Goal: Task Accomplishment & Management: Complete application form

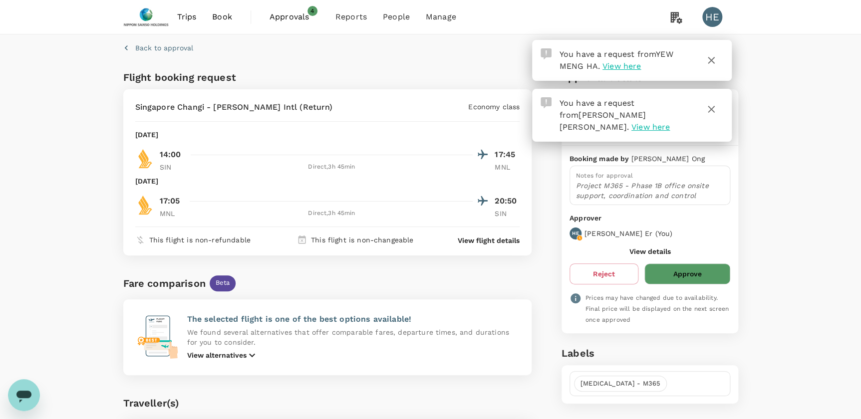
click at [298, 14] on span "Approvals" at bounding box center [295, 17] width 50 height 12
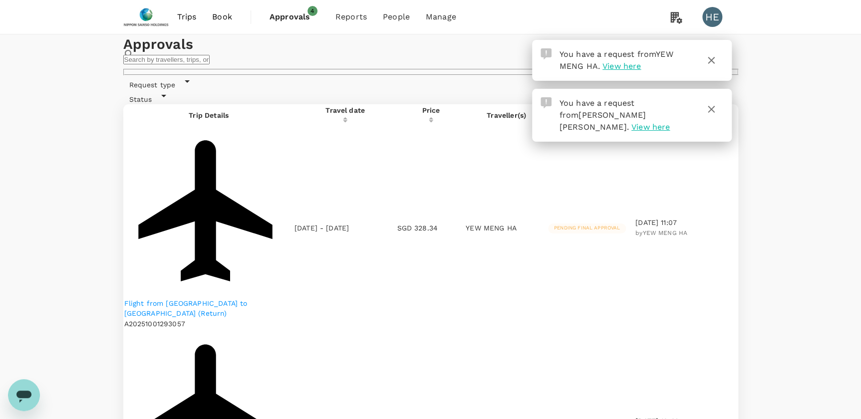
click at [628, 66] on span "View here" at bounding box center [621, 65] width 38 height 9
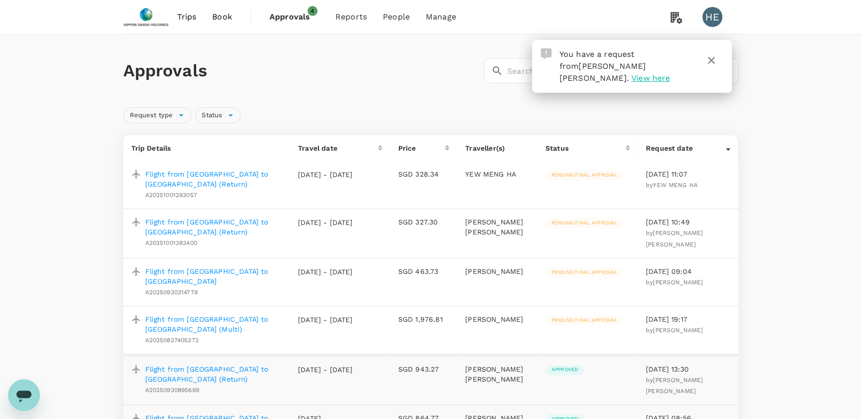
click at [712, 56] on icon "button" at bounding box center [711, 60] width 12 height 12
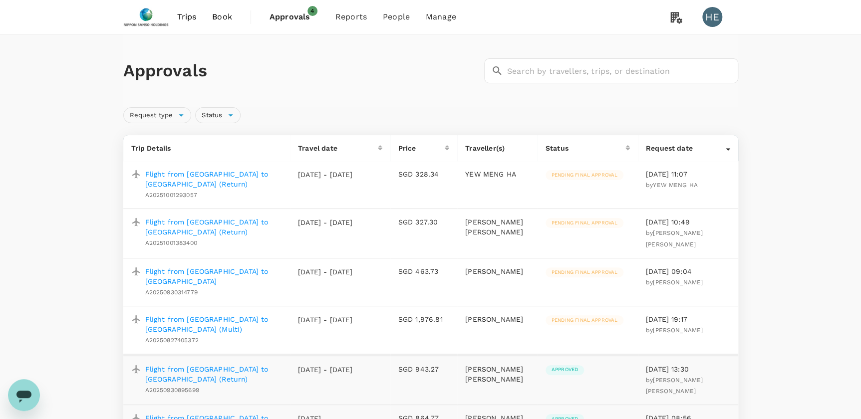
click at [189, 174] on p "Flight from [GEOGRAPHIC_DATA] to [GEOGRAPHIC_DATA] (Return)" at bounding box center [213, 179] width 137 height 20
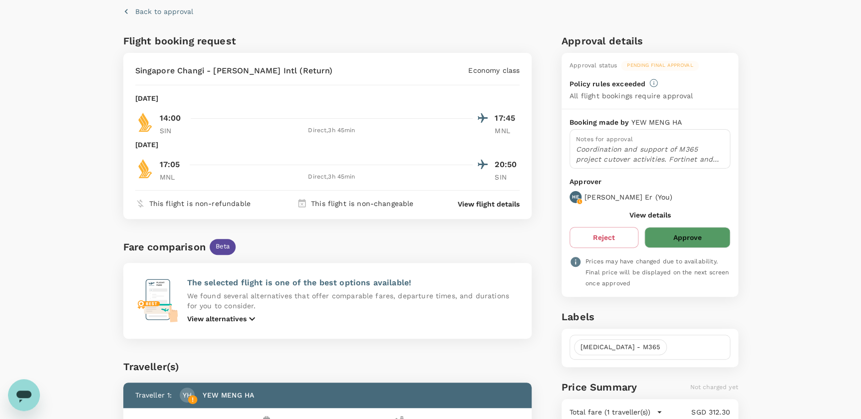
scroll to position [90, 0]
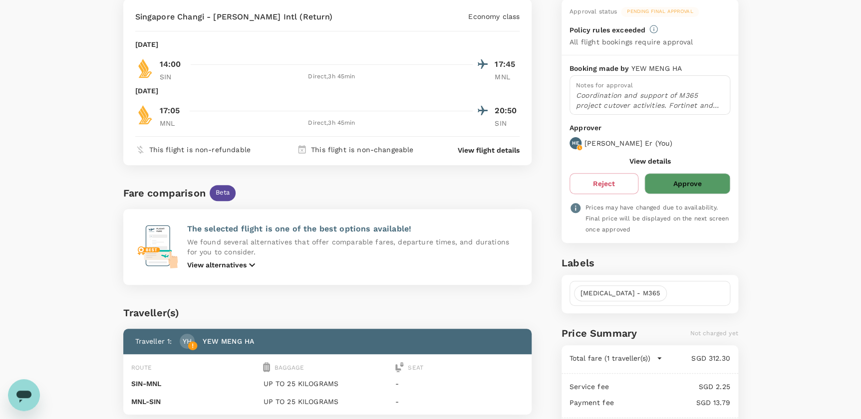
click at [241, 267] on p "View alternatives" at bounding box center [216, 265] width 59 height 10
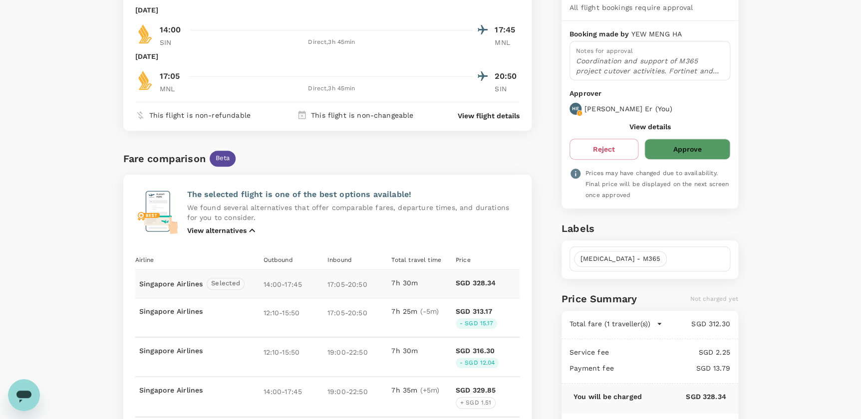
scroll to position [45, 0]
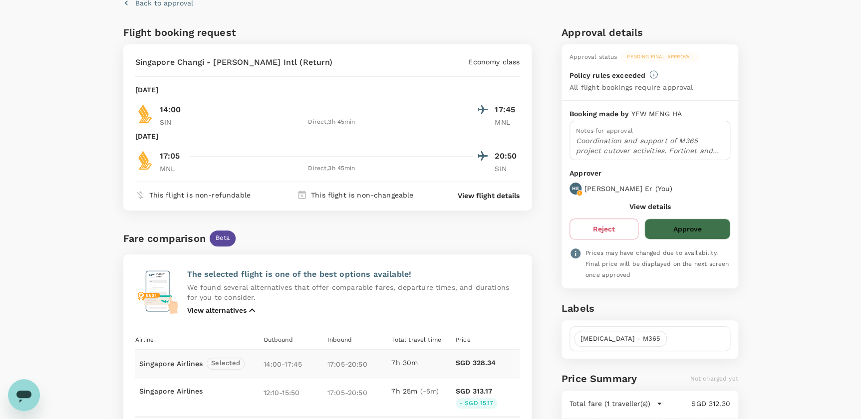
click at [689, 227] on button "Approve" at bounding box center [686, 229] width 85 height 21
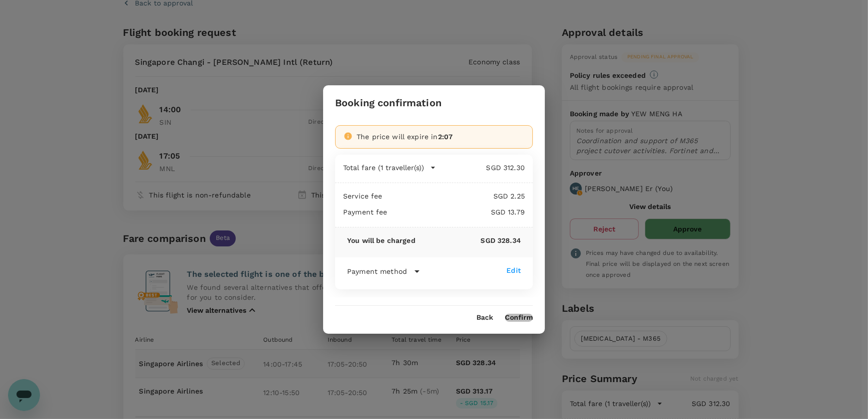
click at [525, 314] on button "Confirm" at bounding box center [519, 318] width 28 height 8
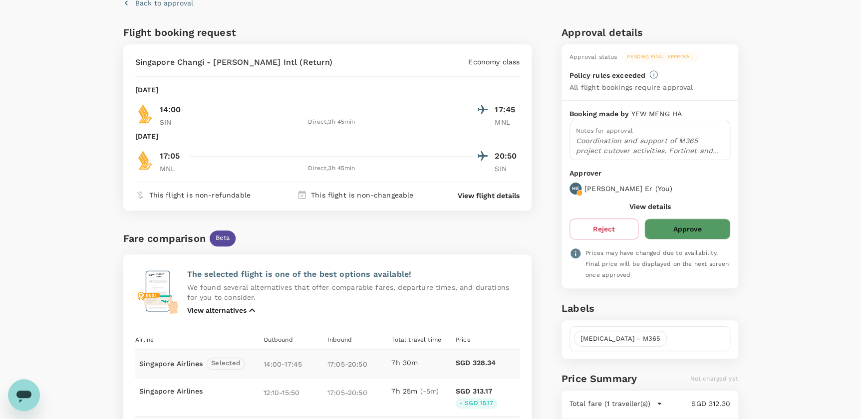
scroll to position [0, 0]
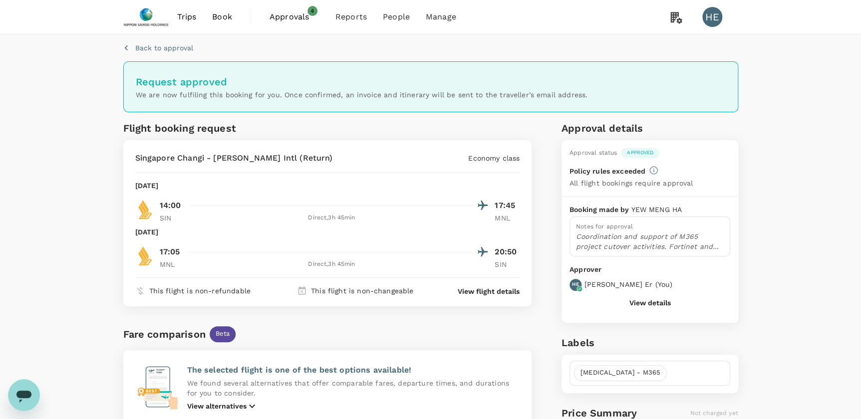
click at [307, 9] on span "4" at bounding box center [312, 11] width 10 height 10
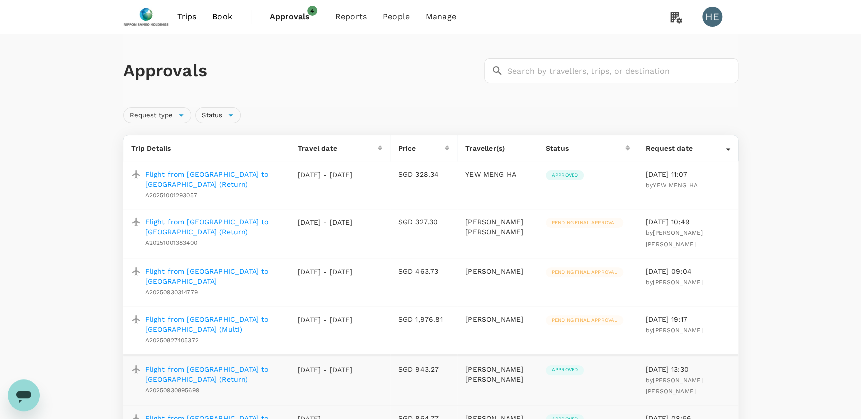
click at [167, 221] on p "Flight from [GEOGRAPHIC_DATA] to [GEOGRAPHIC_DATA] (Return)" at bounding box center [213, 227] width 137 height 20
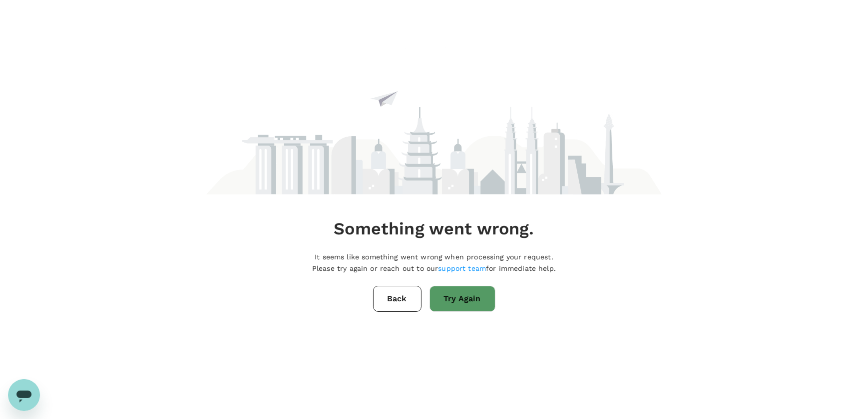
click at [387, 303] on button "Back" at bounding box center [397, 299] width 48 height 26
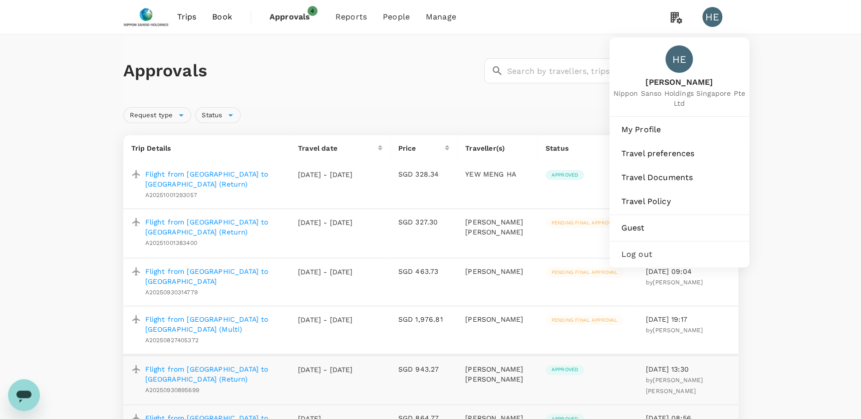
click at [709, 10] on div "HE" at bounding box center [712, 17] width 20 height 20
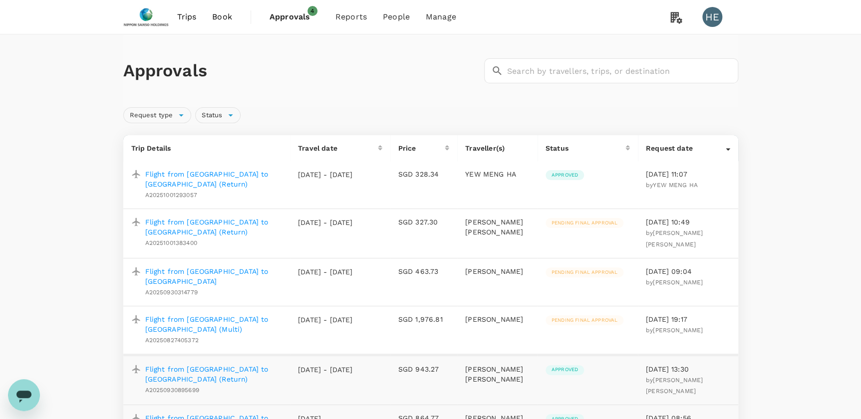
click at [710, 12] on div "HE" at bounding box center [712, 17] width 20 height 20
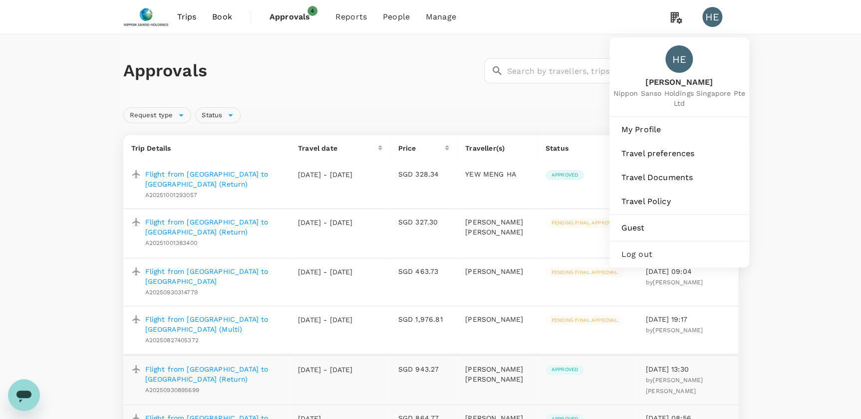
click at [649, 249] on span "Log out" at bounding box center [679, 255] width 116 height 12
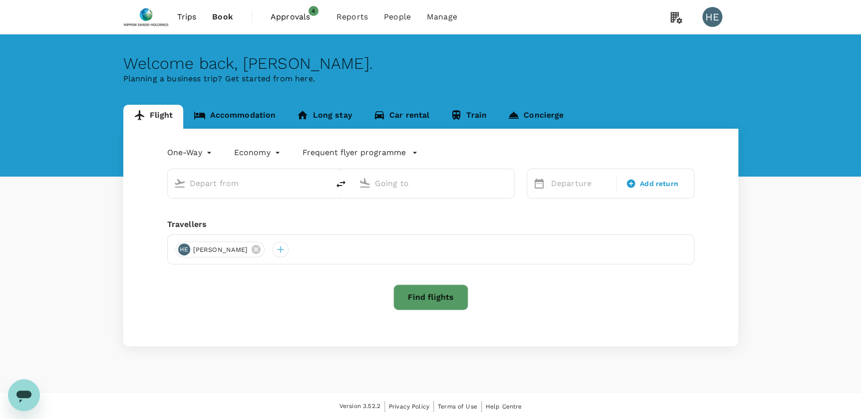
type input "roundtrip"
type input "business"
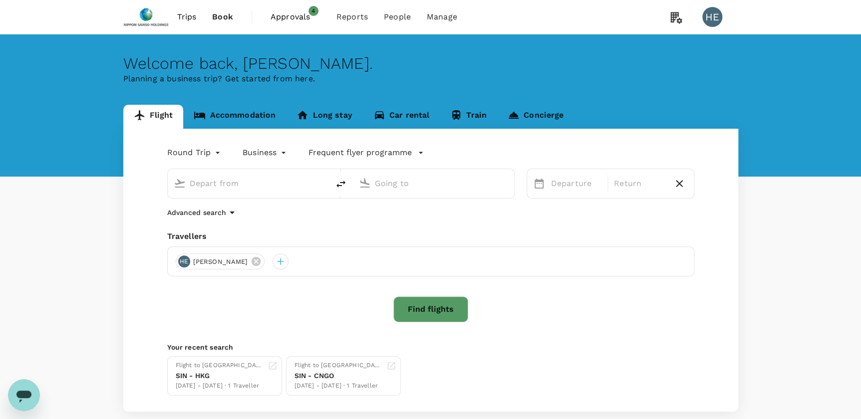
type input "Singapore Changi (SIN)"
type input "New Chitose (CTS)"
click at [294, 13] on span "Approvals" at bounding box center [296, 17] width 50 height 12
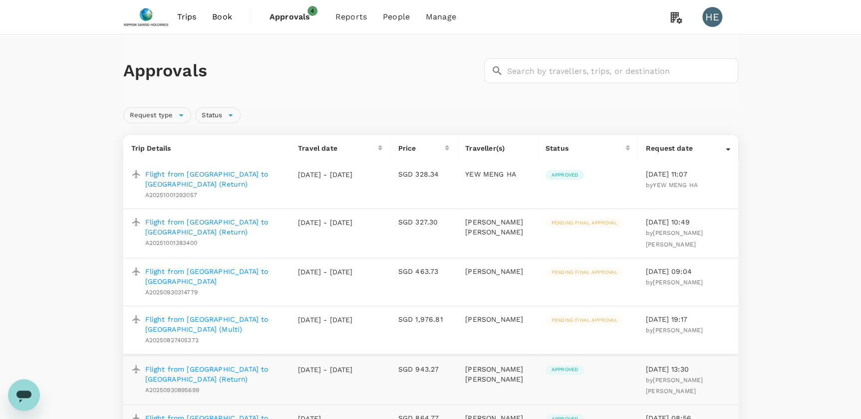
click at [196, 221] on p "Flight from [GEOGRAPHIC_DATA] to [GEOGRAPHIC_DATA] (Return)" at bounding box center [213, 227] width 137 height 20
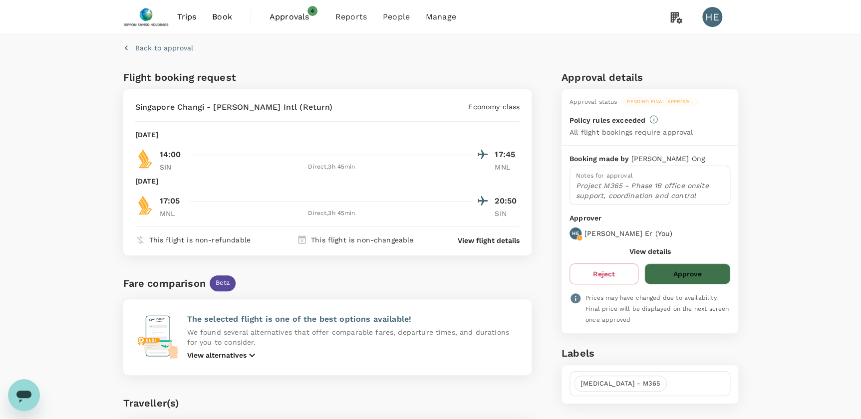
click at [696, 272] on button "Approve" at bounding box center [686, 274] width 85 height 21
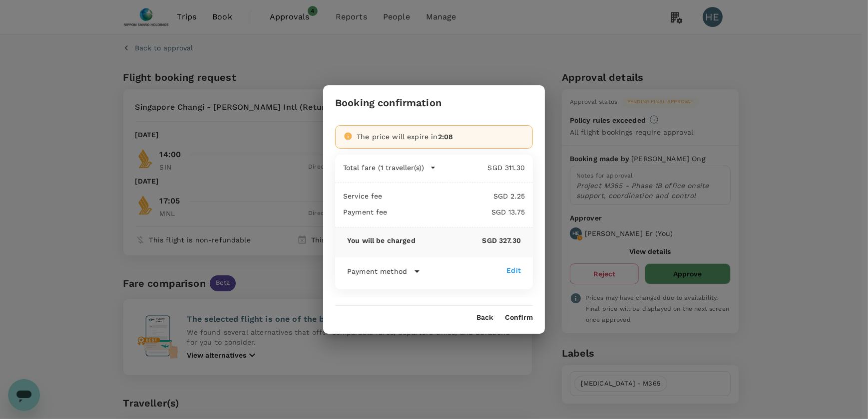
click at [521, 315] on button "Confirm" at bounding box center [519, 318] width 28 height 8
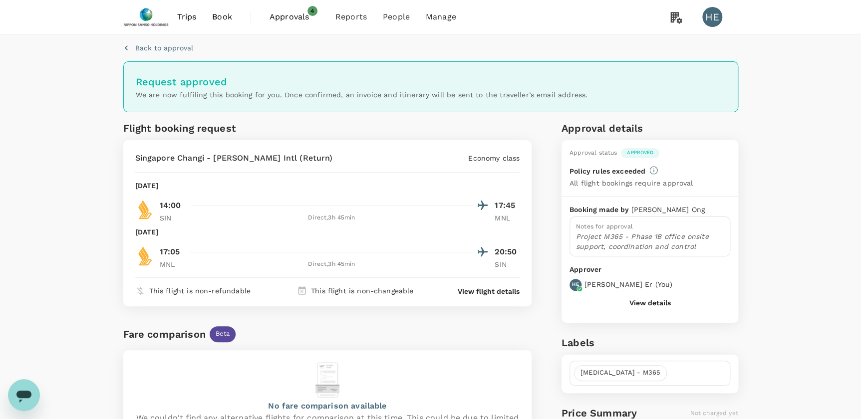
click at [294, 23] on span "Approvals 4" at bounding box center [295, 17] width 50 height 16
